Goal: Use online tool/utility: Utilize a website feature to perform a specific function

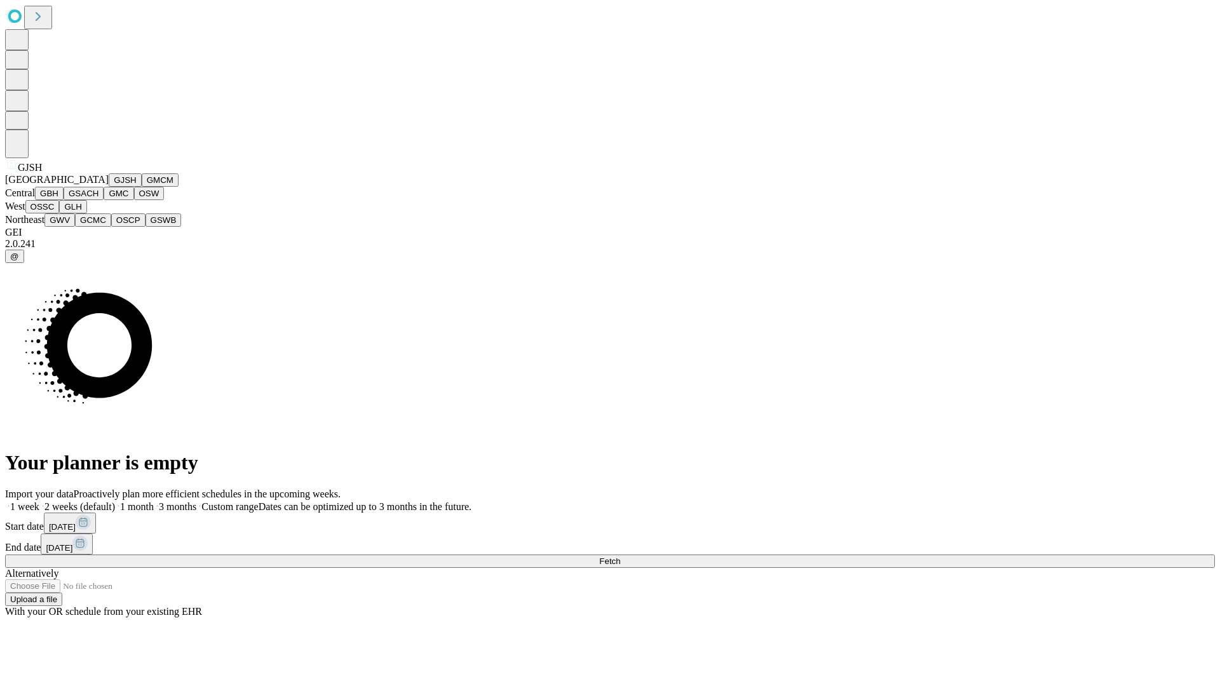
click at [109, 187] on button "GJSH" at bounding box center [125, 179] width 33 height 13
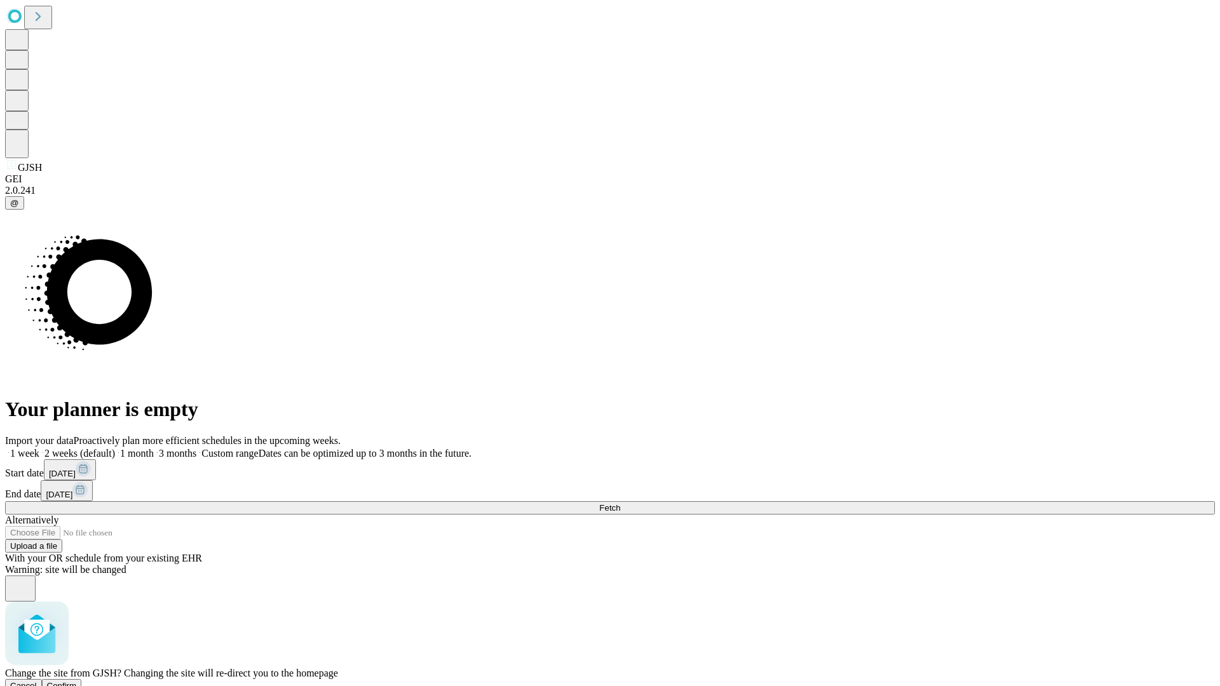
click at [77, 681] on span "Confirm" at bounding box center [62, 686] width 30 height 10
click at [154, 448] on label "1 month" at bounding box center [134, 453] width 39 height 11
click at [620, 503] on span "Fetch" at bounding box center [609, 508] width 21 height 10
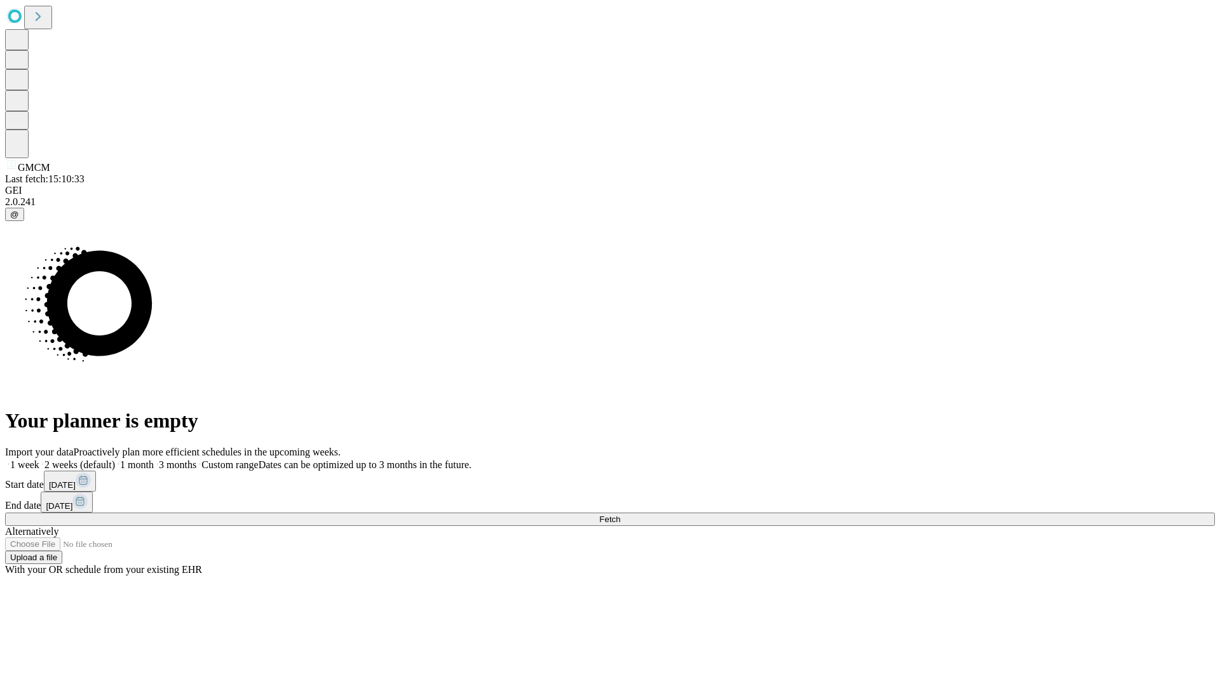
click at [620, 515] on span "Fetch" at bounding box center [609, 520] width 21 height 10
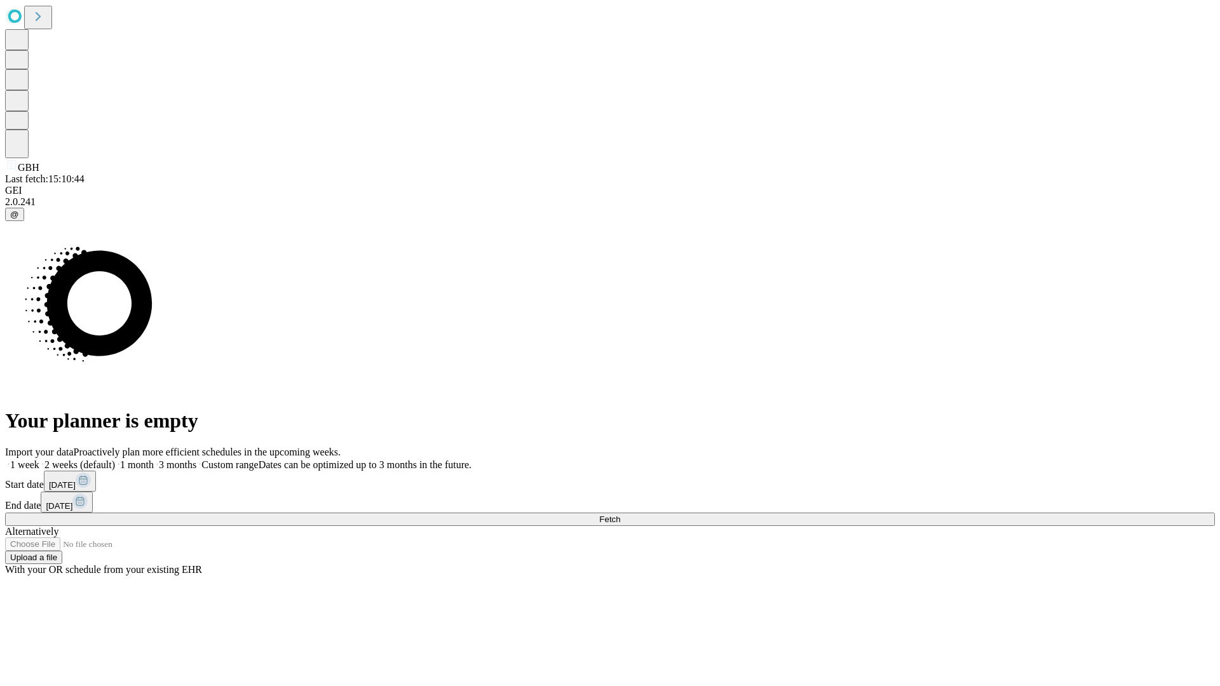
click at [154, 459] on label "1 month" at bounding box center [134, 464] width 39 height 11
click at [620, 515] on span "Fetch" at bounding box center [609, 520] width 21 height 10
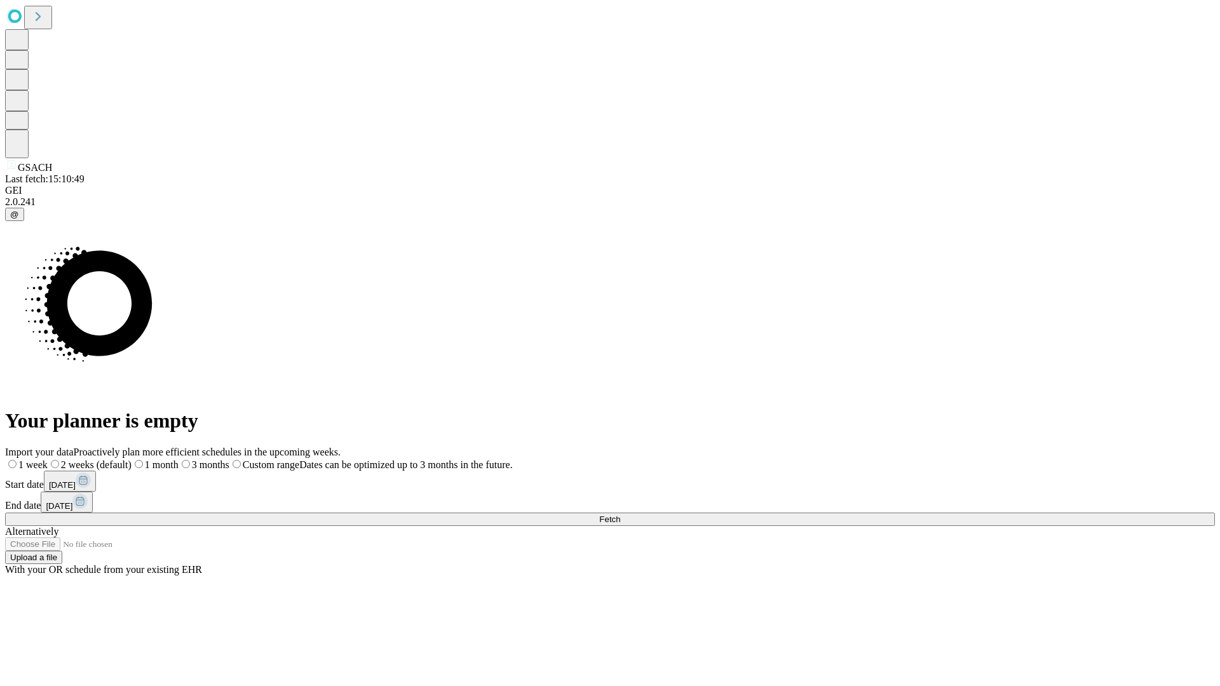
click at [620, 515] on span "Fetch" at bounding box center [609, 520] width 21 height 10
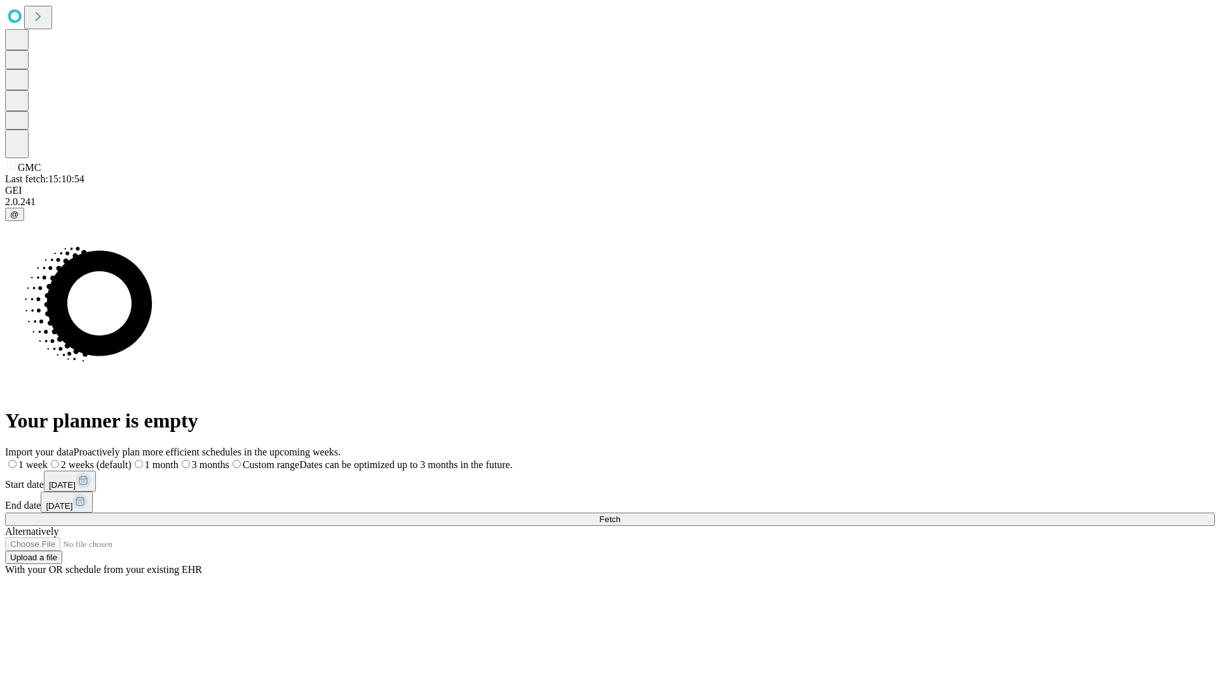
click at [179, 459] on label "1 month" at bounding box center [154, 464] width 47 height 11
click at [620, 515] on span "Fetch" at bounding box center [609, 520] width 21 height 10
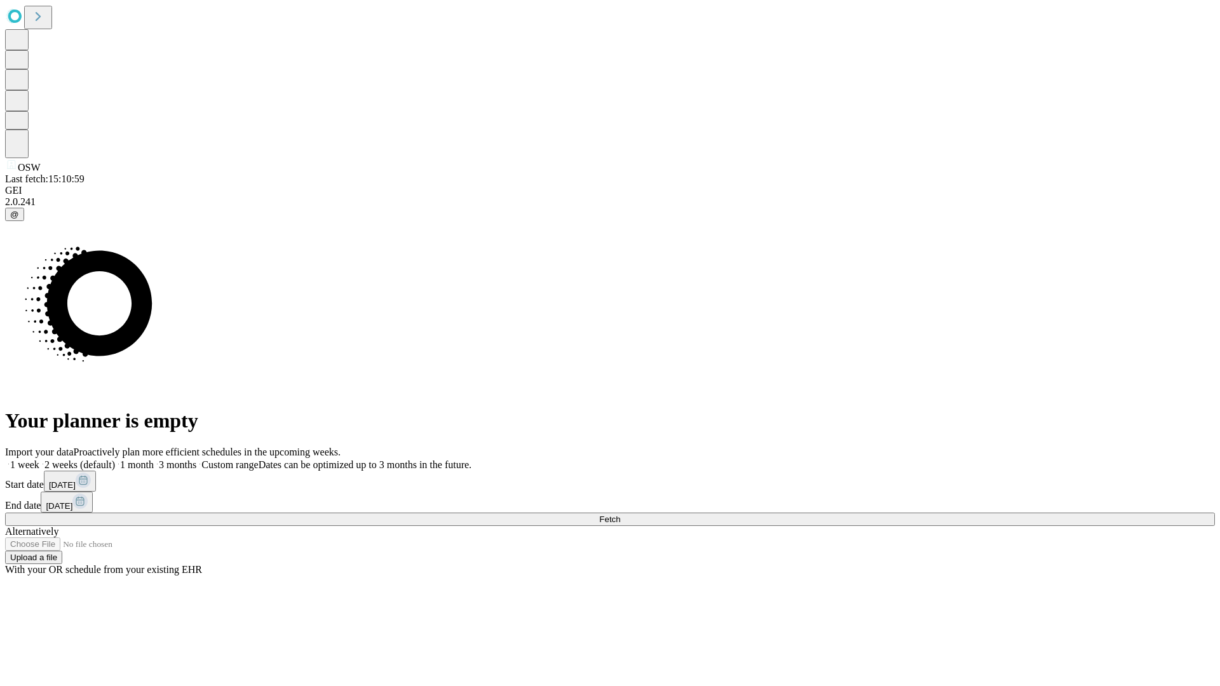
click at [154, 459] on label "1 month" at bounding box center [134, 464] width 39 height 11
click at [620, 515] on span "Fetch" at bounding box center [609, 520] width 21 height 10
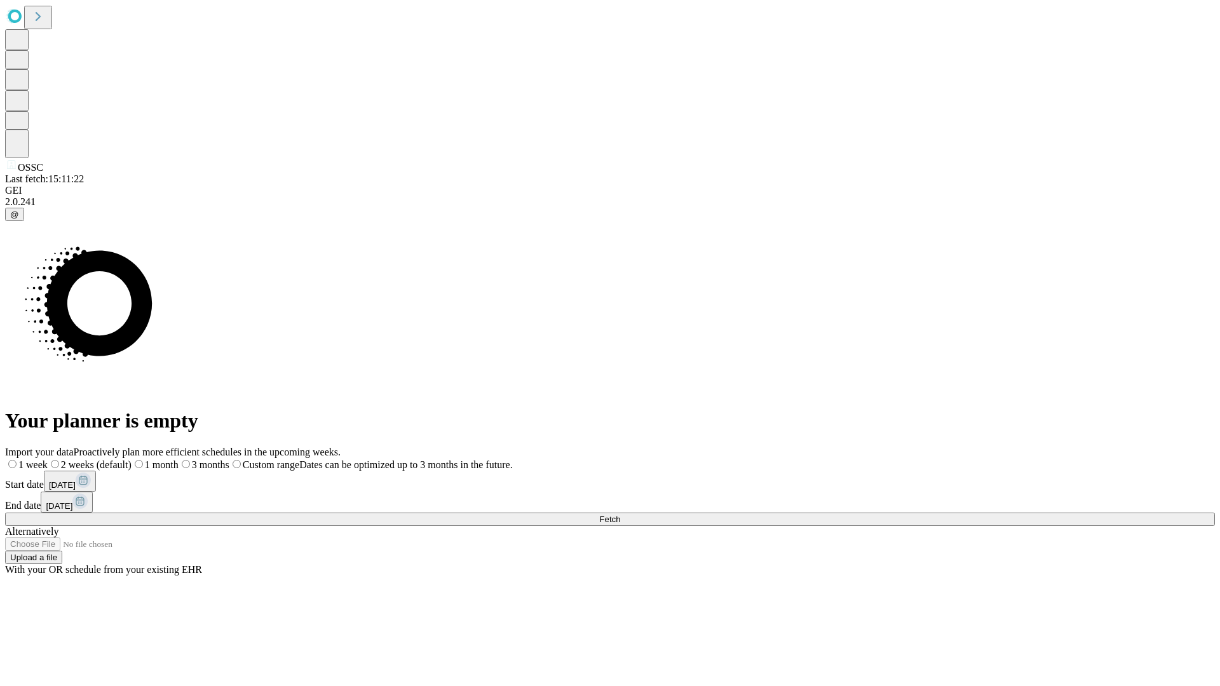
click at [179, 459] on label "1 month" at bounding box center [154, 464] width 47 height 11
click at [620, 515] on span "Fetch" at bounding box center [609, 520] width 21 height 10
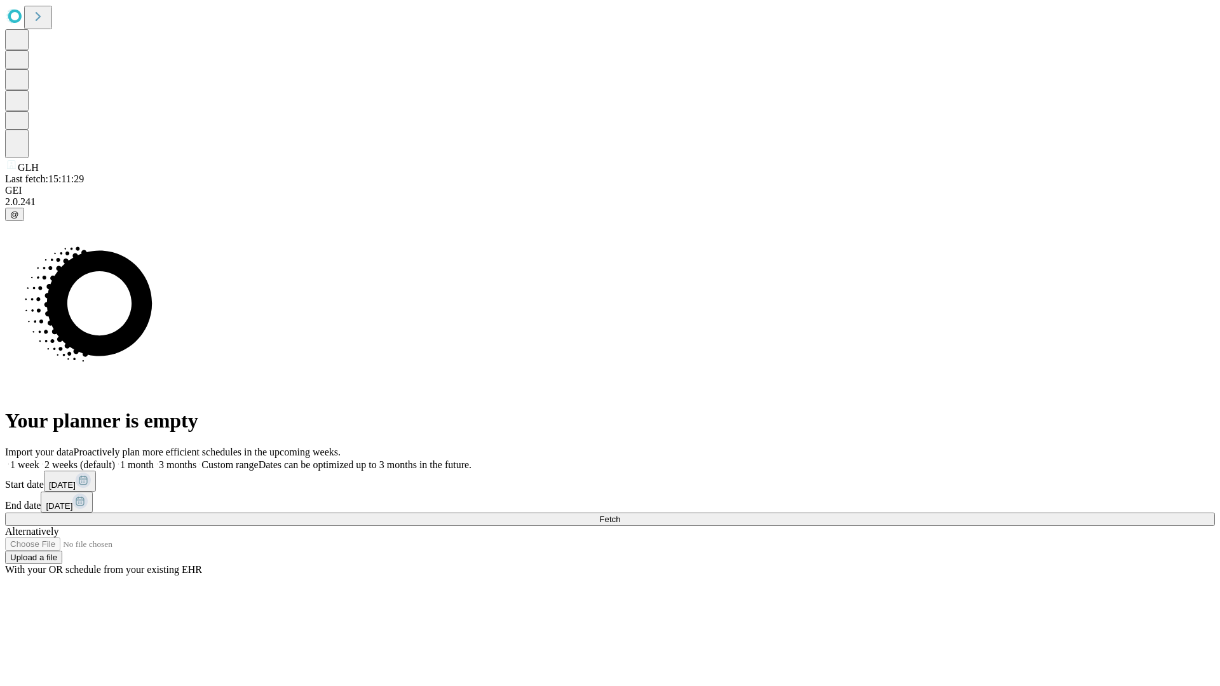
click at [154, 459] on label "1 month" at bounding box center [134, 464] width 39 height 11
click at [620, 515] on span "Fetch" at bounding box center [609, 520] width 21 height 10
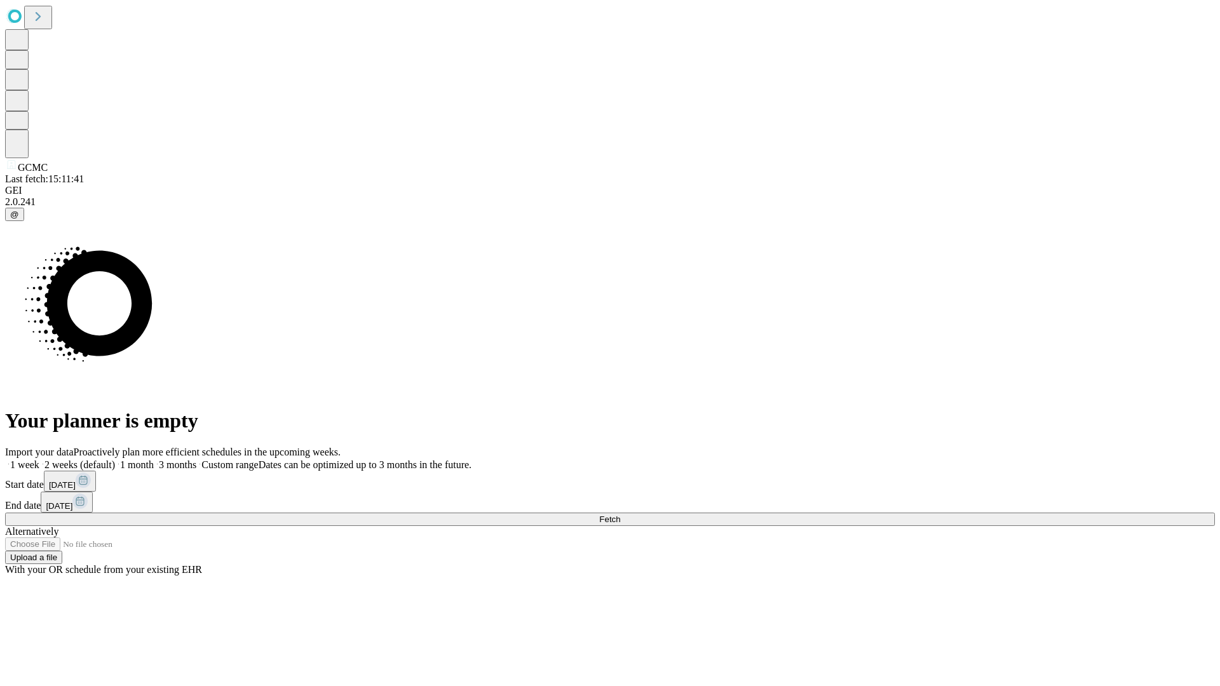
click at [154, 459] on label "1 month" at bounding box center [134, 464] width 39 height 11
click at [620, 515] on span "Fetch" at bounding box center [609, 520] width 21 height 10
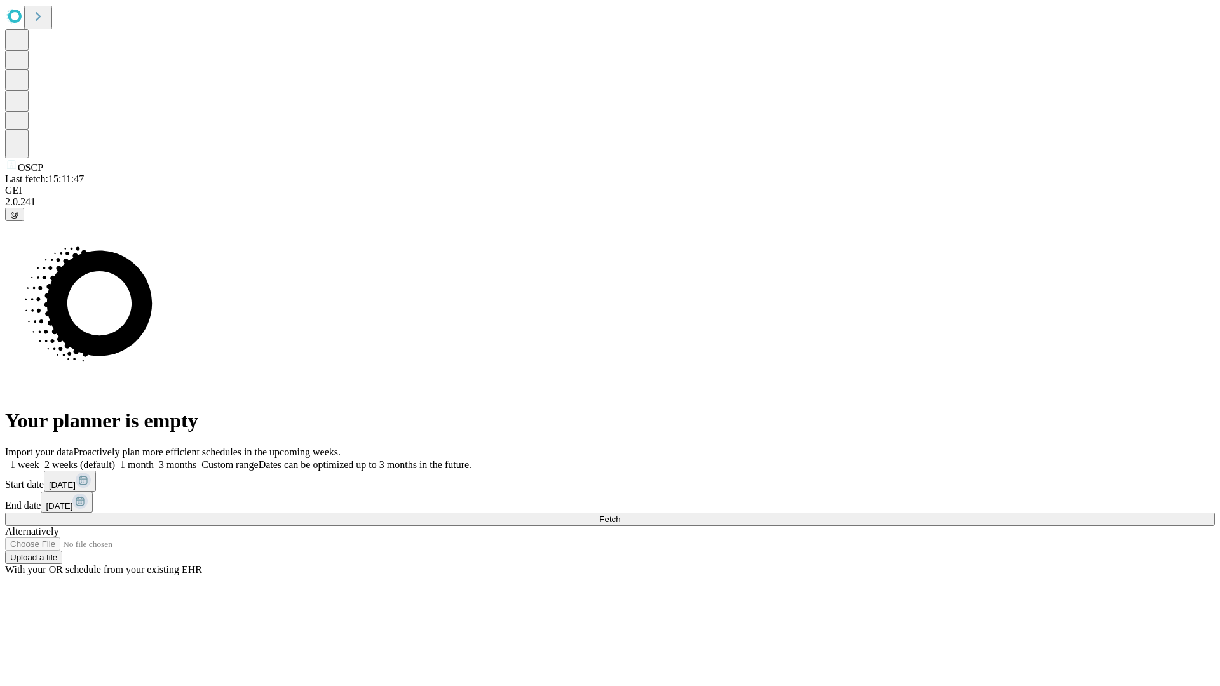
click at [154, 459] on label "1 month" at bounding box center [134, 464] width 39 height 11
click at [620, 515] on span "Fetch" at bounding box center [609, 520] width 21 height 10
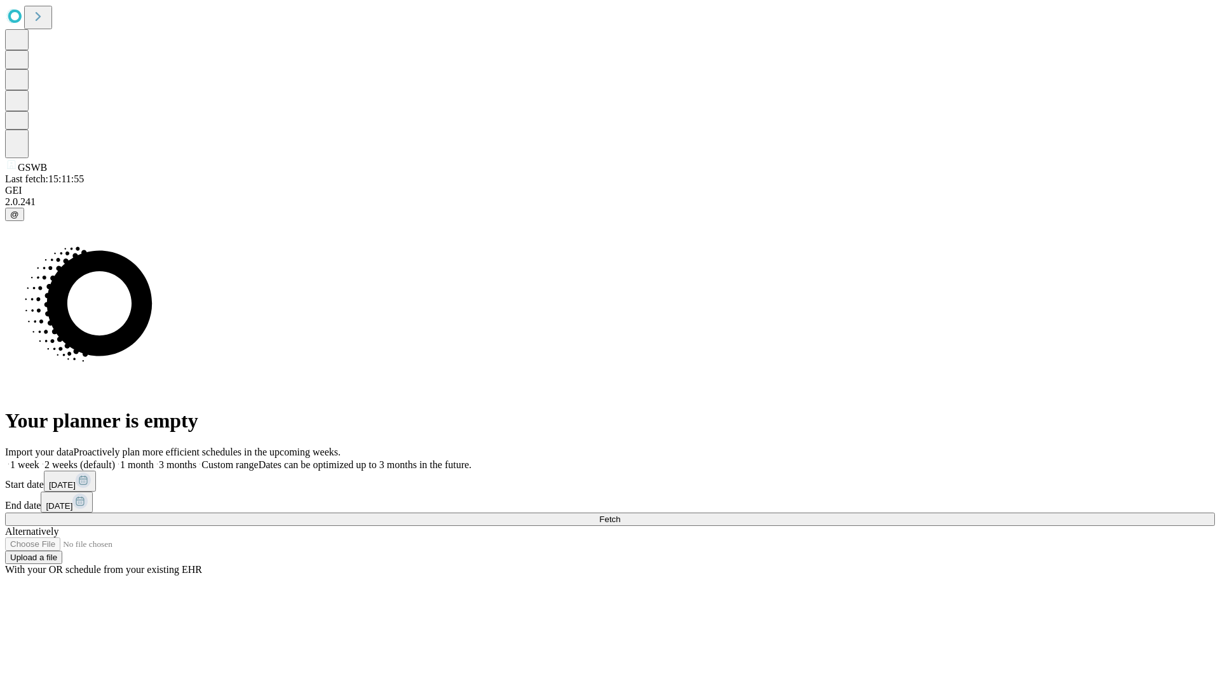
click at [154, 459] on label "1 month" at bounding box center [134, 464] width 39 height 11
click at [620, 515] on span "Fetch" at bounding box center [609, 520] width 21 height 10
